Goal: Information Seeking & Learning: Learn about a topic

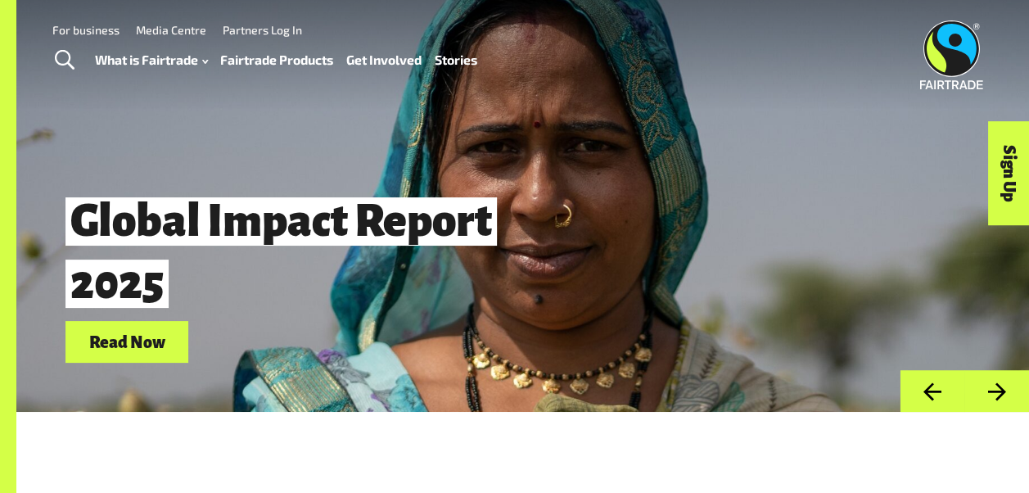
click at [304, 59] on link "Fairtrade Products" at bounding box center [276, 59] width 113 height 23
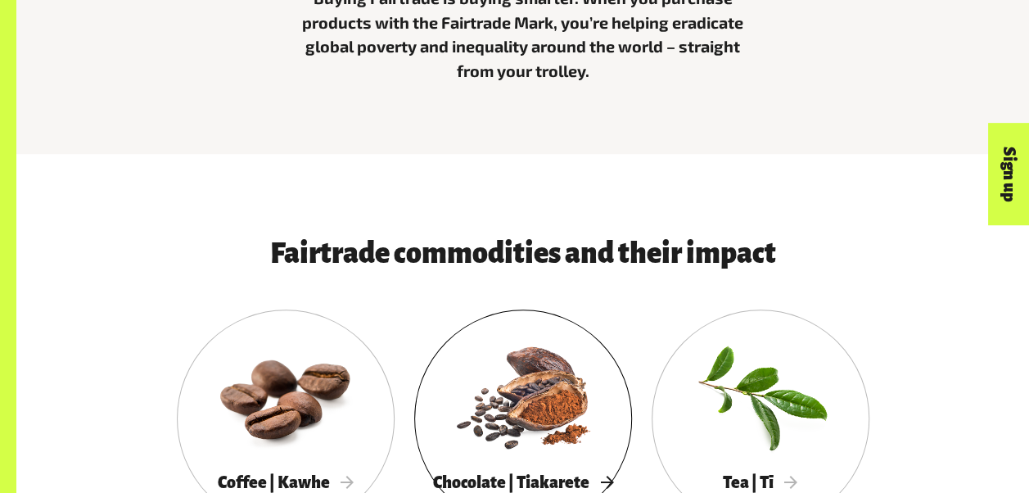
scroll to position [900, 0]
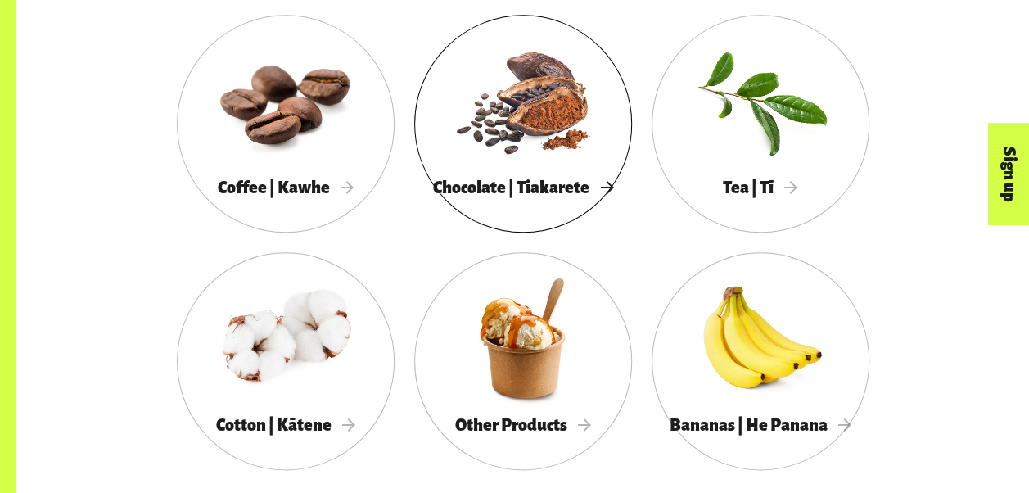
click at [481, 136] on div at bounding box center [523, 100] width 218 height 142
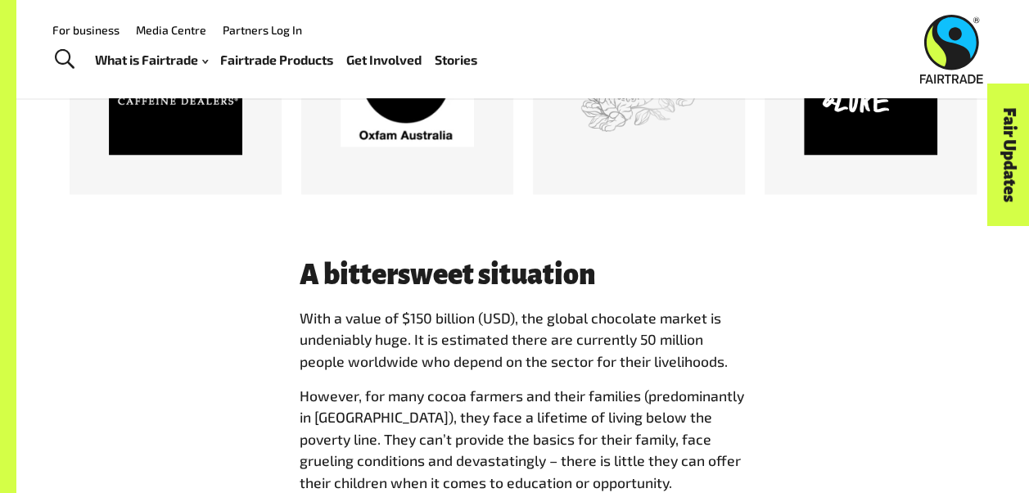
scroll to position [1392, 0]
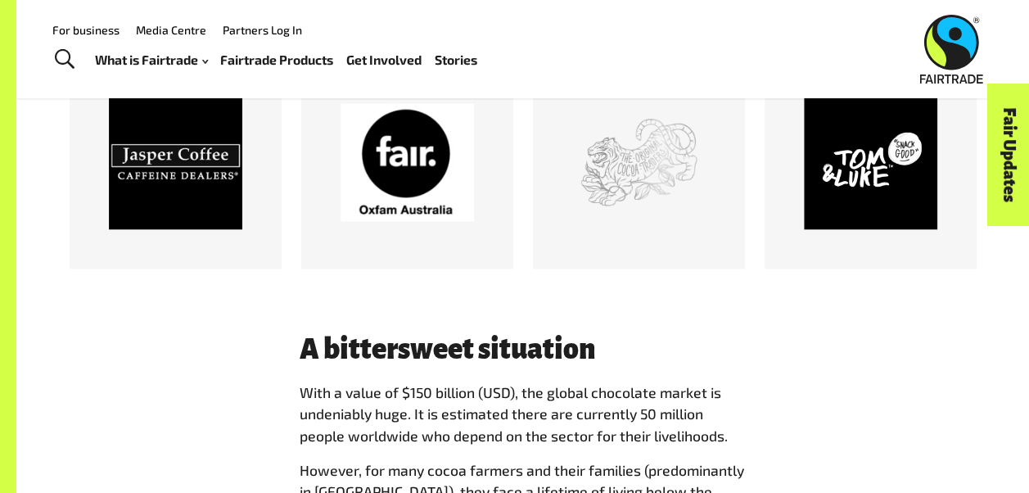
click at [863, 160] on div at bounding box center [870, 162] width 133 height 133
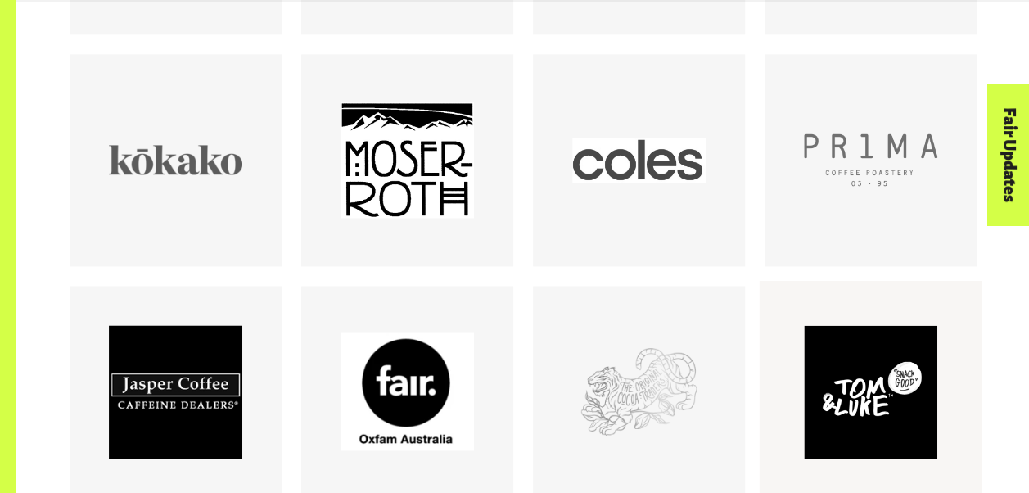
scroll to position [1228, 0]
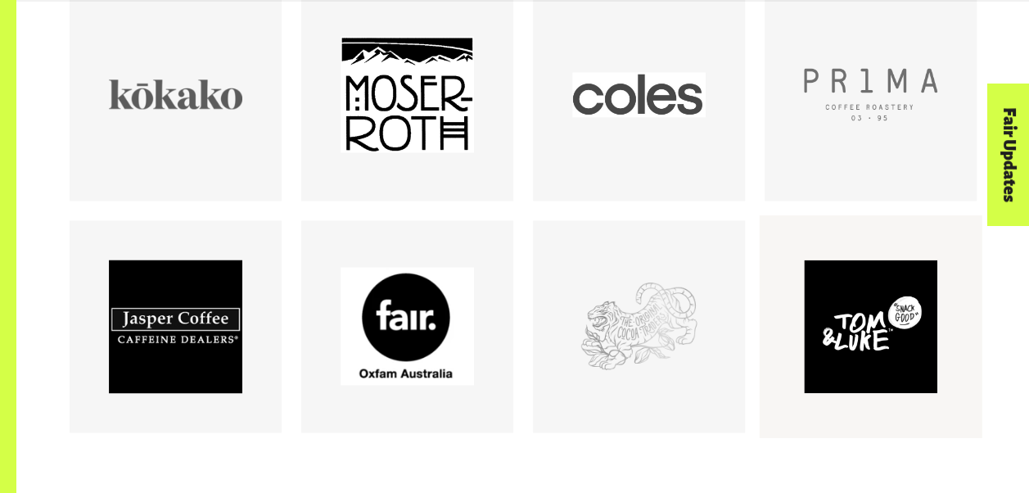
click at [891, 327] on div at bounding box center [870, 326] width 133 height 133
click at [388, 327] on div at bounding box center [407, 326] width 133 height 133
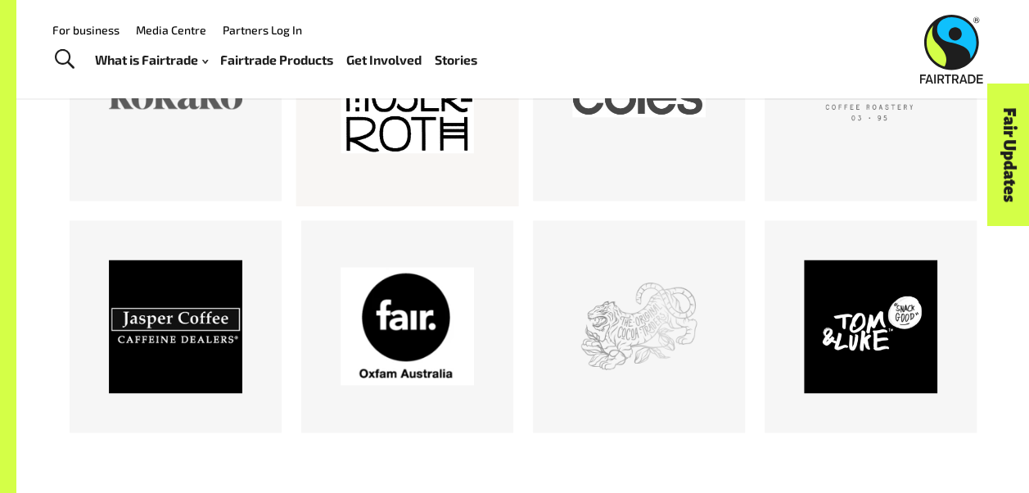
click at [389, 121] on div at bounding box center [407, 94] width 133 height 133
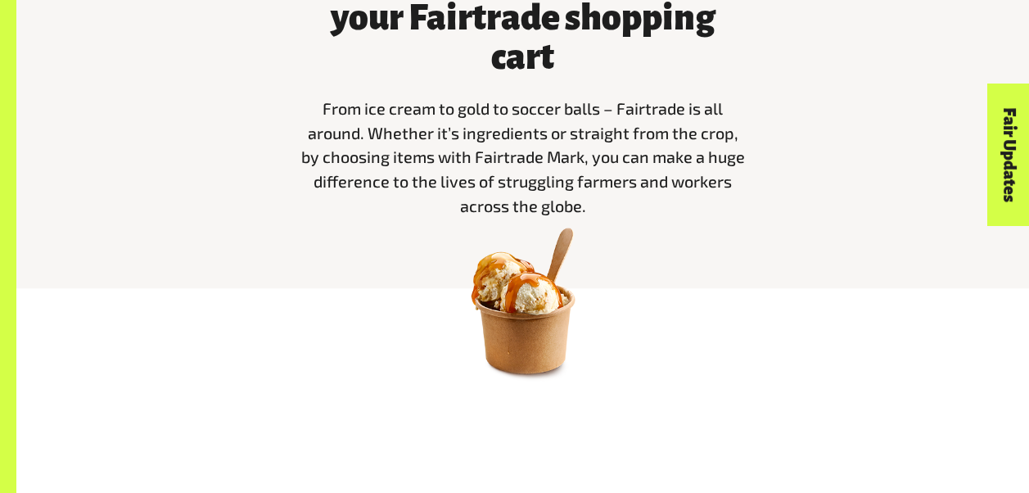
scroll to position [900, 0]
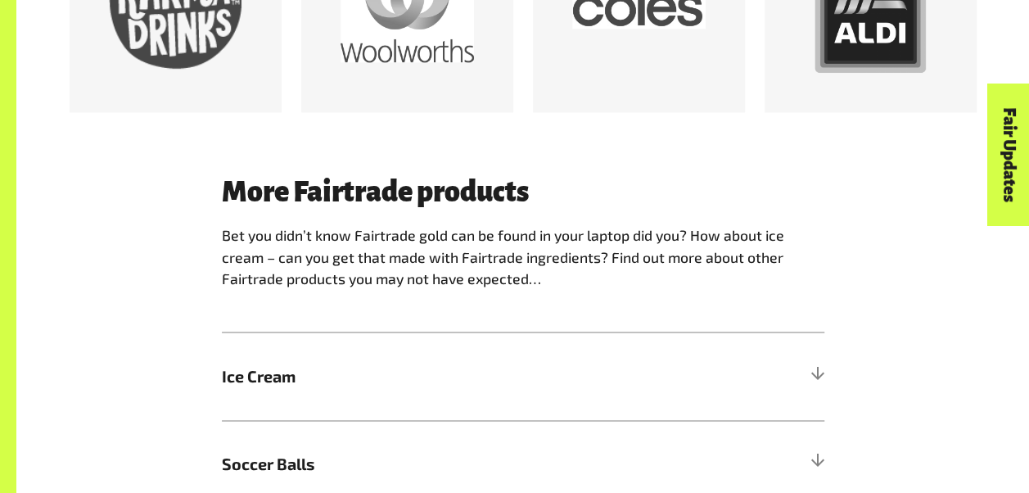
scroll to position [982, 0]
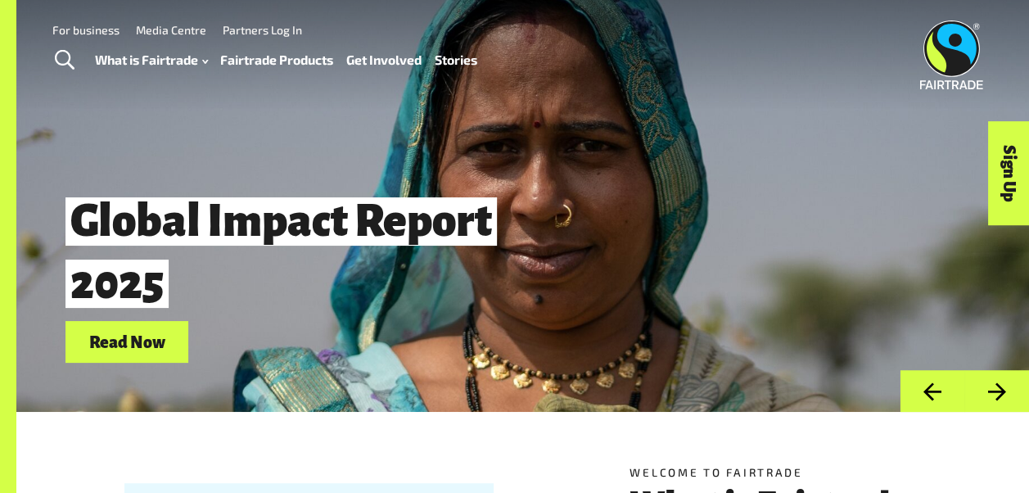
click at [276, 57] on link "Fairtrade Products" at bounding box center [276, 59] width 113 height 23
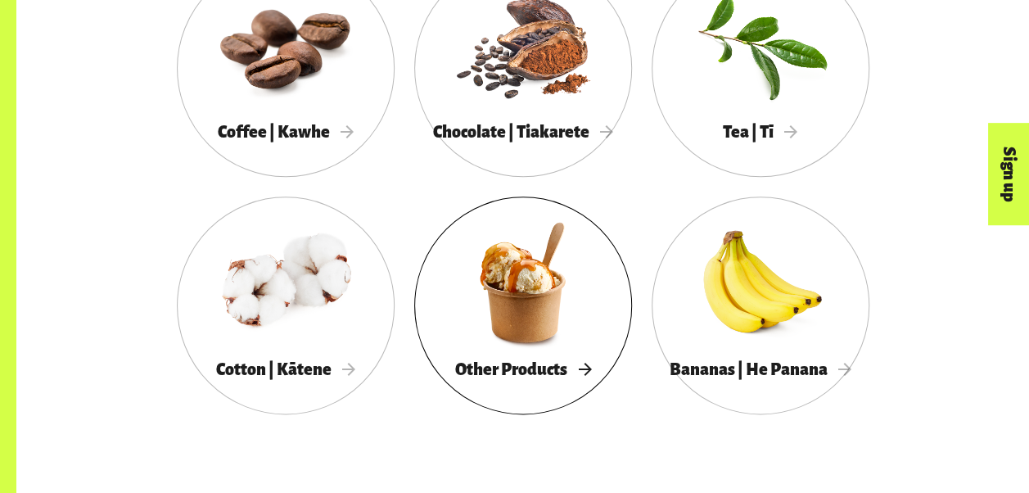
scroll to position [982, 0]
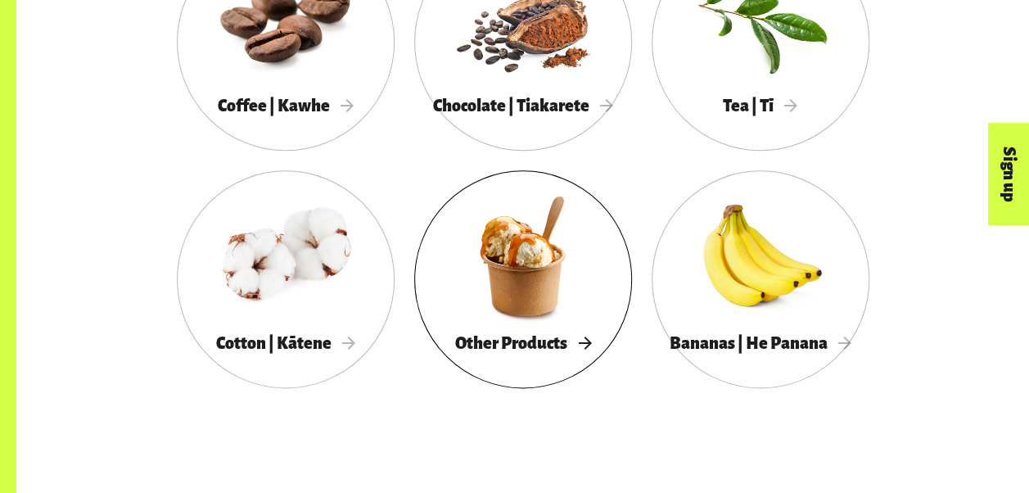
click at [526, 260] on div at bounding box center [523, 256] width 218 height 142
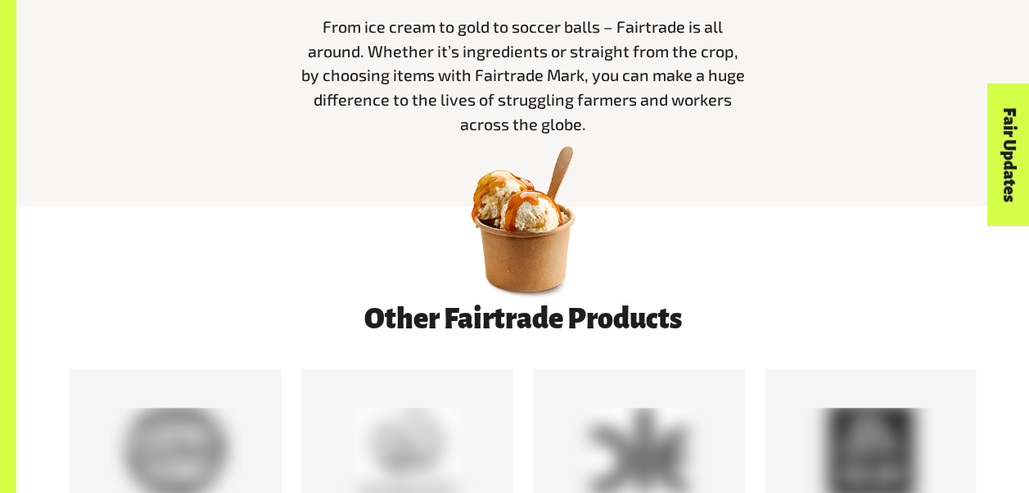
scroll to position [819, 0]
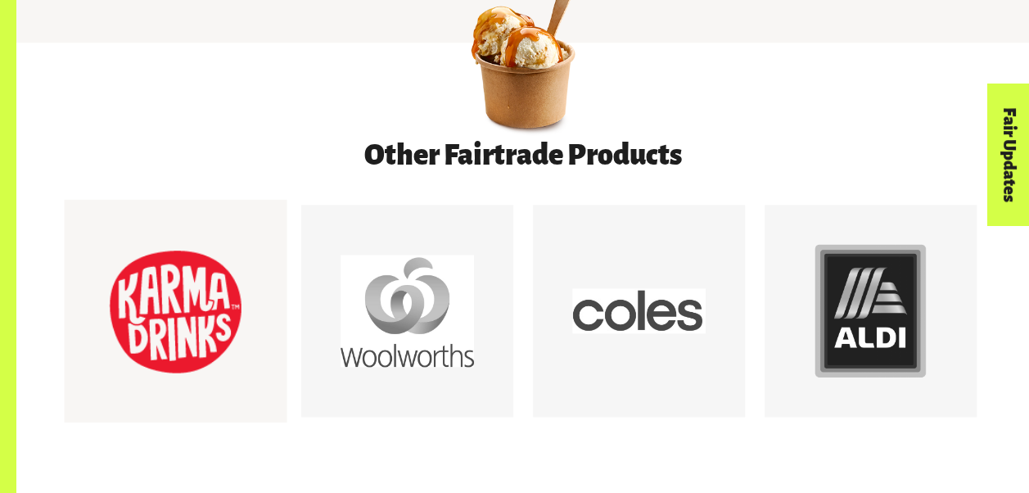
click at [196, 309] on div at bounding box center [175, 311] width 133 height 133
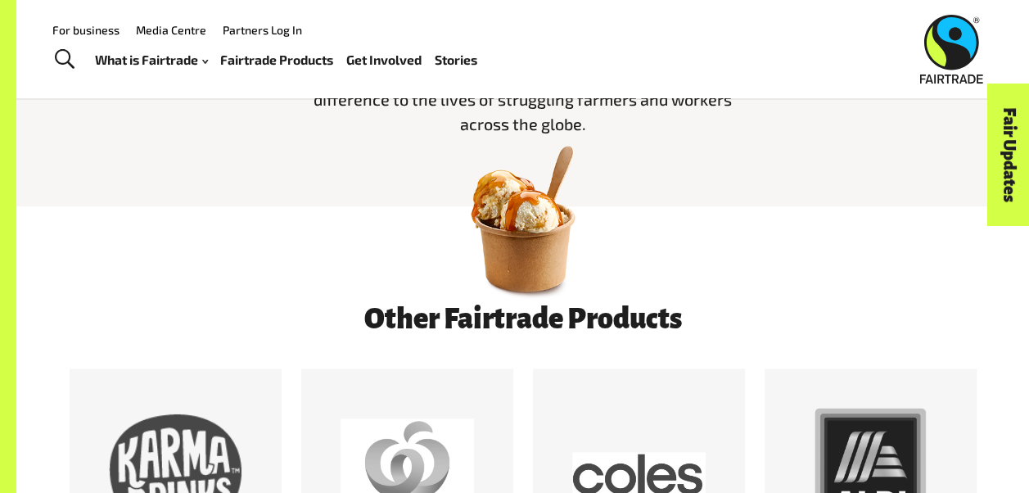
click at [539, 257] on img at bounding box center [523, 219] width 172 height 172
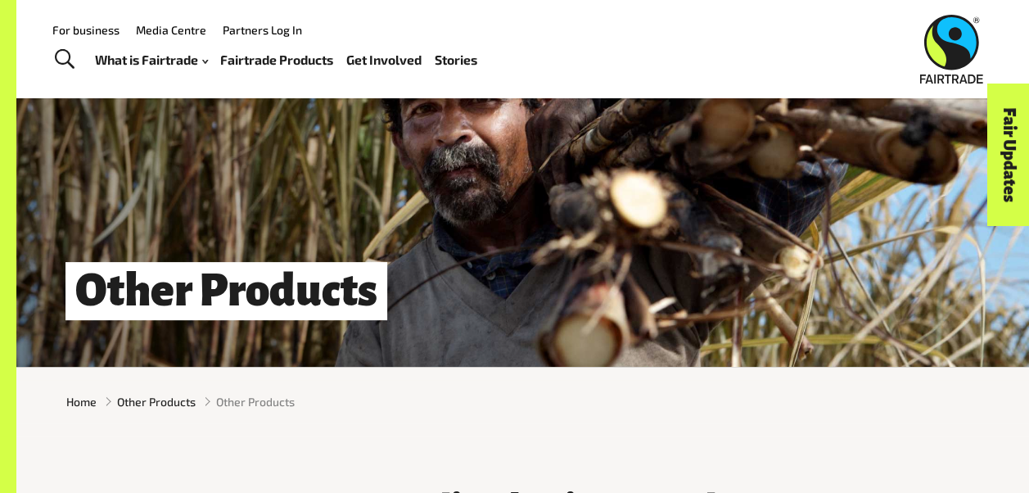
scroll to position [0, 0]
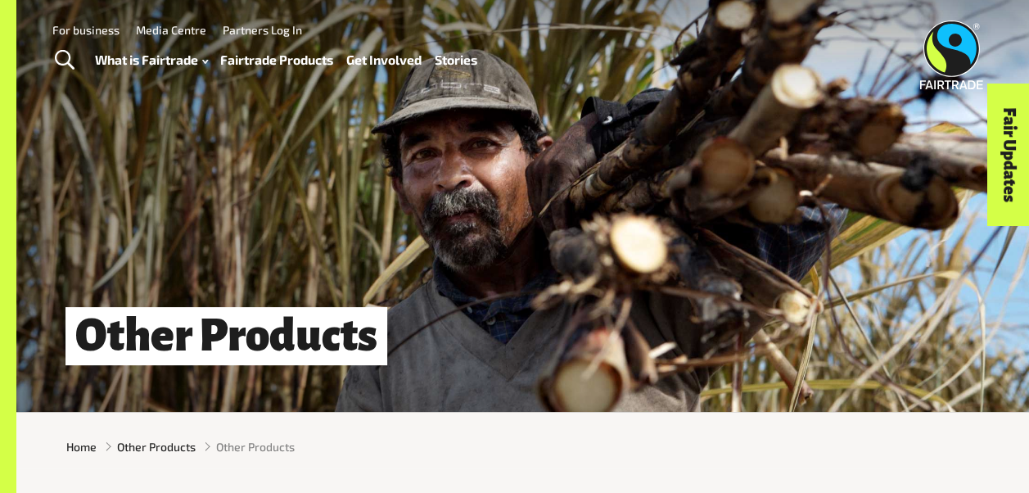
click at [318, 343] on h1 "Other Products" at bounding box center [226, 336] width 322 height 58
click at [172, 450] on span "Other Products" at bounding box center [156, 446] width 79 height 17
click at [274, 62] on link "Fairtrade Products" at bounding box center [276, 59] width 113 height 23
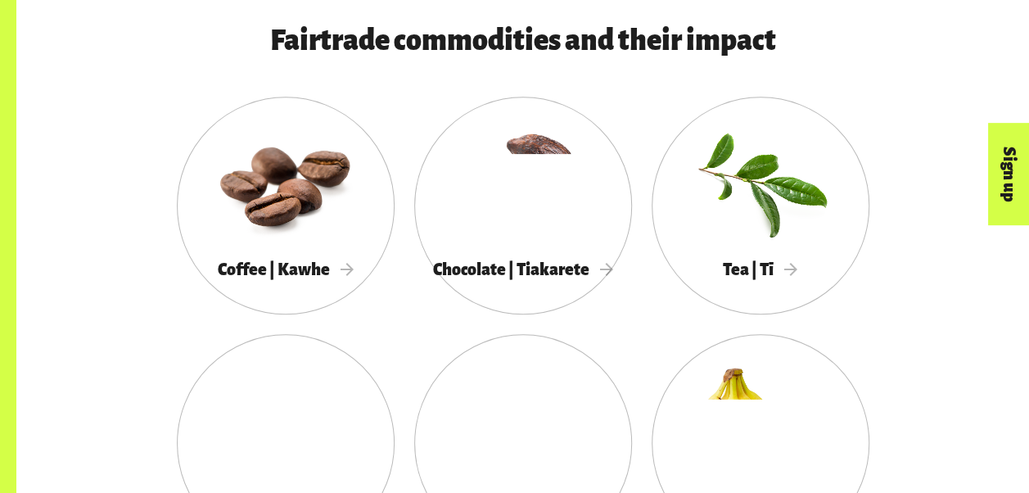
scroll to position [982, 0]
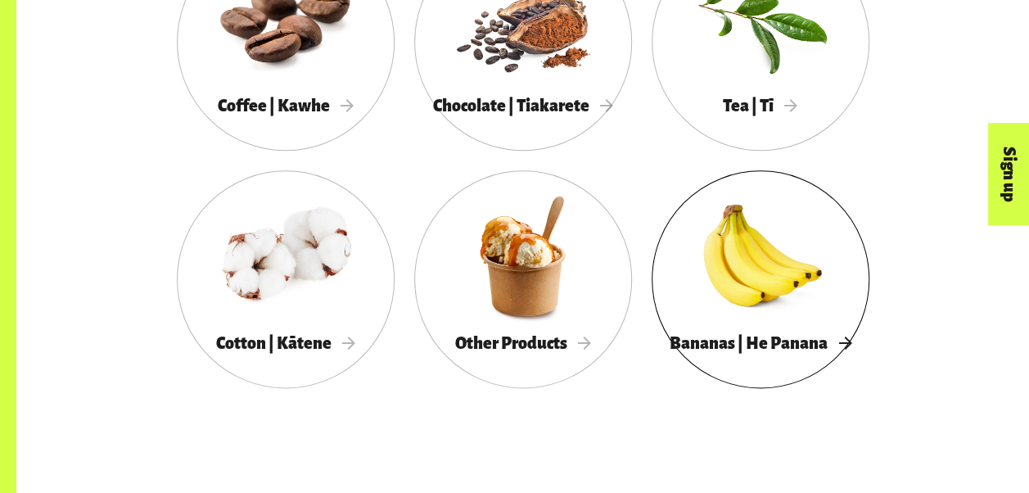
click at [535, 88] on div at bounding box center [523, 19] width 218 height 142
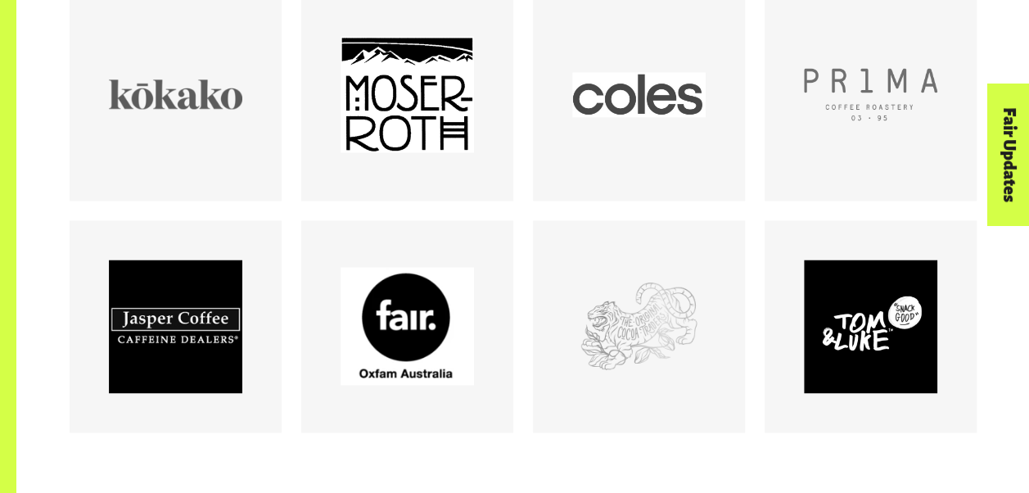
scroll to position [1474, 0]
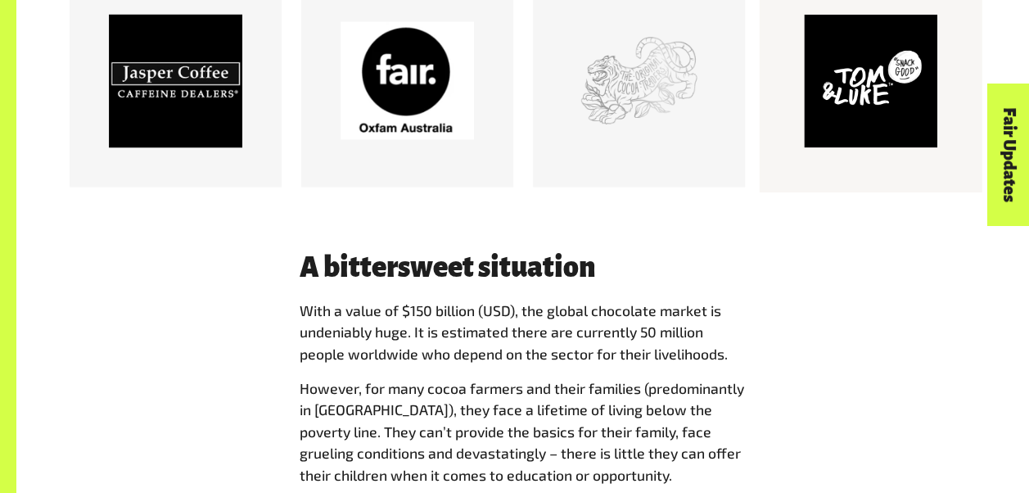
click at [839, 124] on div at bounding box center [870, 80] width 133 height 133
click at [860, 93] on div at bounding box center [870, 80] width 133 height 133
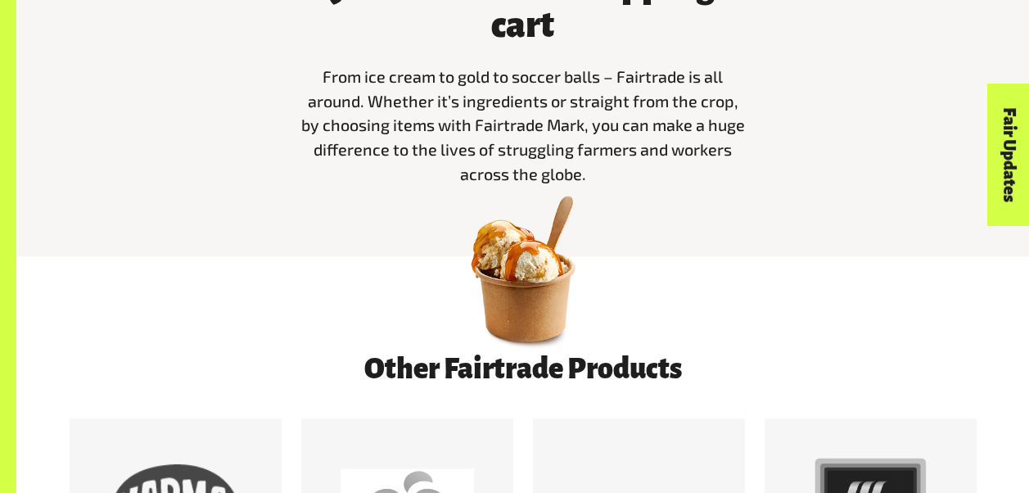
scroll to position [491, 0]
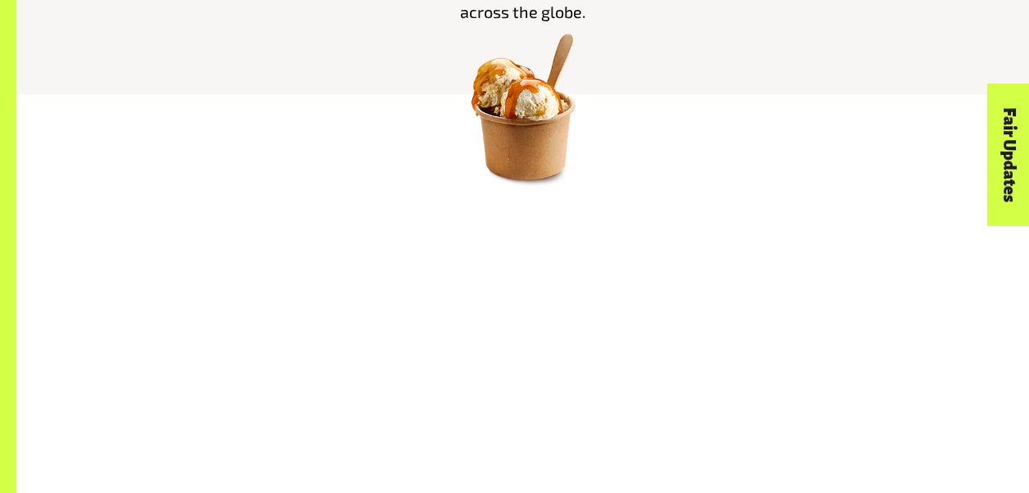
scroll to position [819, 0]
